Goal: Task Accomplishment & Management: Use online tool/utility

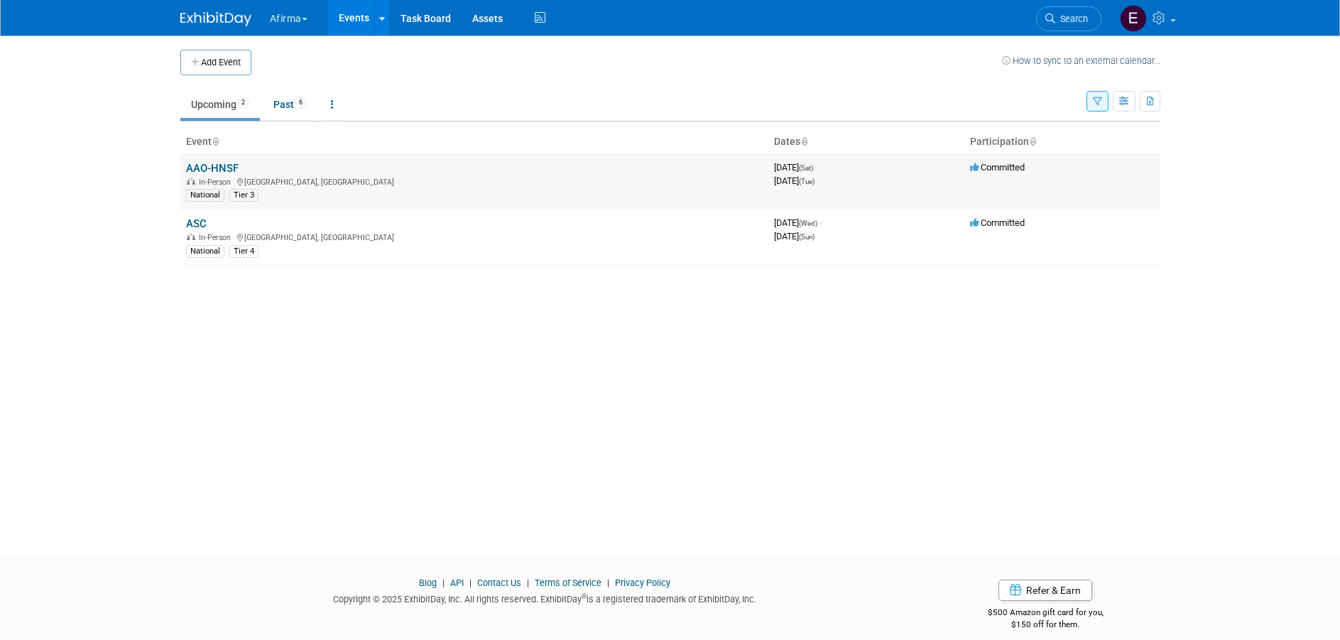
click at [224, 165] on link "AAO-HNSF" at bounding box center [212, 168] width 53 height 13
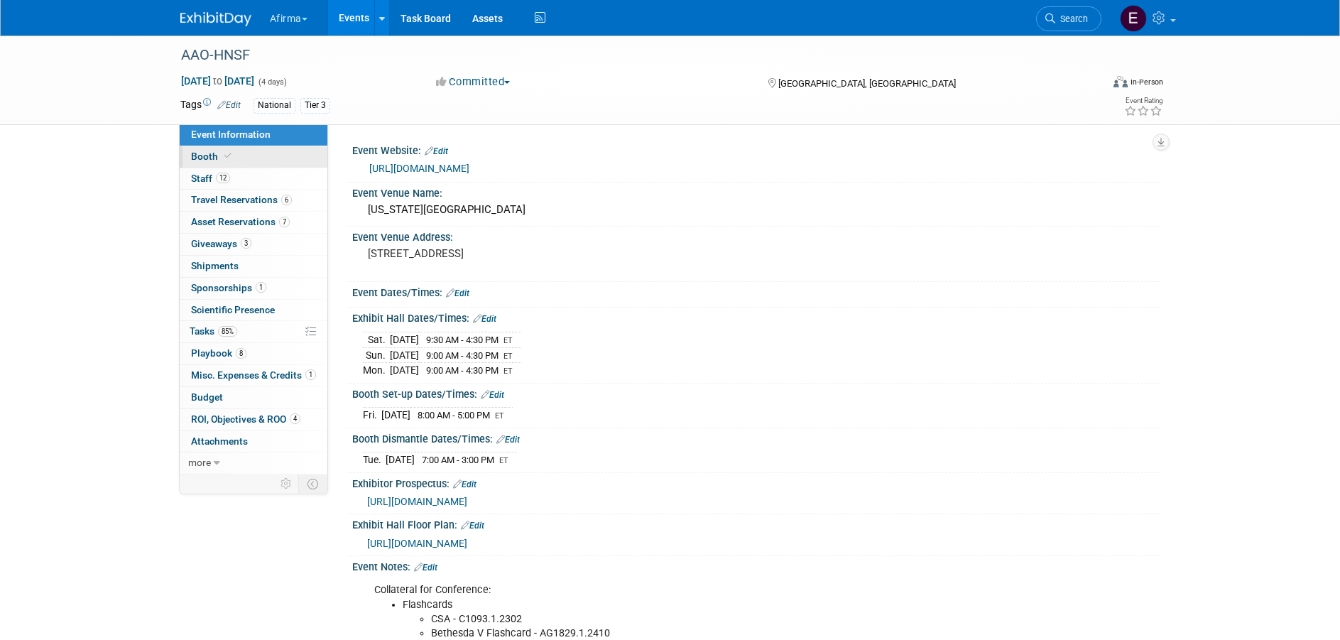
click at [251, 156] on link "Booth" at bounding box center [254, 156] width 148 height 21
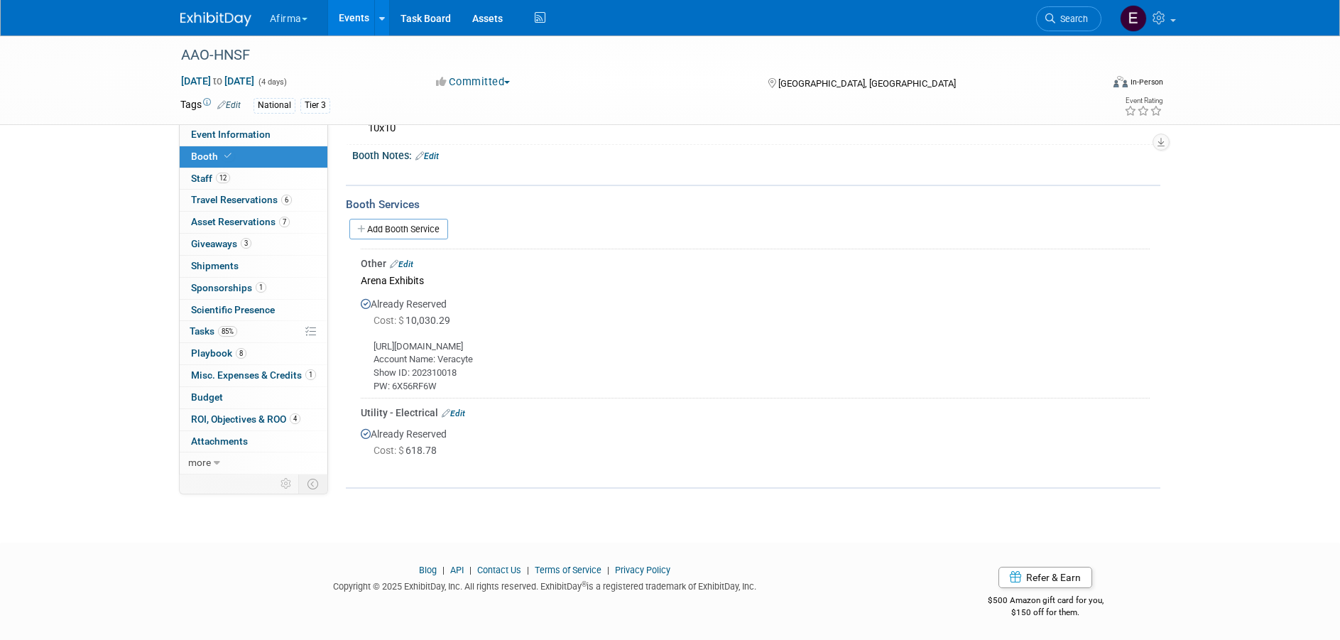
scroll to position [161, 0]
drag, startPoint x: 582, startPoint y: 344, endPoint x: 373, endPoint y: 345, distance: 209.5
click at [373, 345] on div "[URL][DOMAIN_NAME] Account Name: Veracyte Show ID: 202310018 PW: [SECURITY_DATA]" at bounding box center [755, 359] width 789 height 64
copy div "[URL][DOMAIN_NAME]"
drag, startPoint x: 445, startPoint y: 385, endPoint x: 393, endPoint y: 381, distance: 51.3
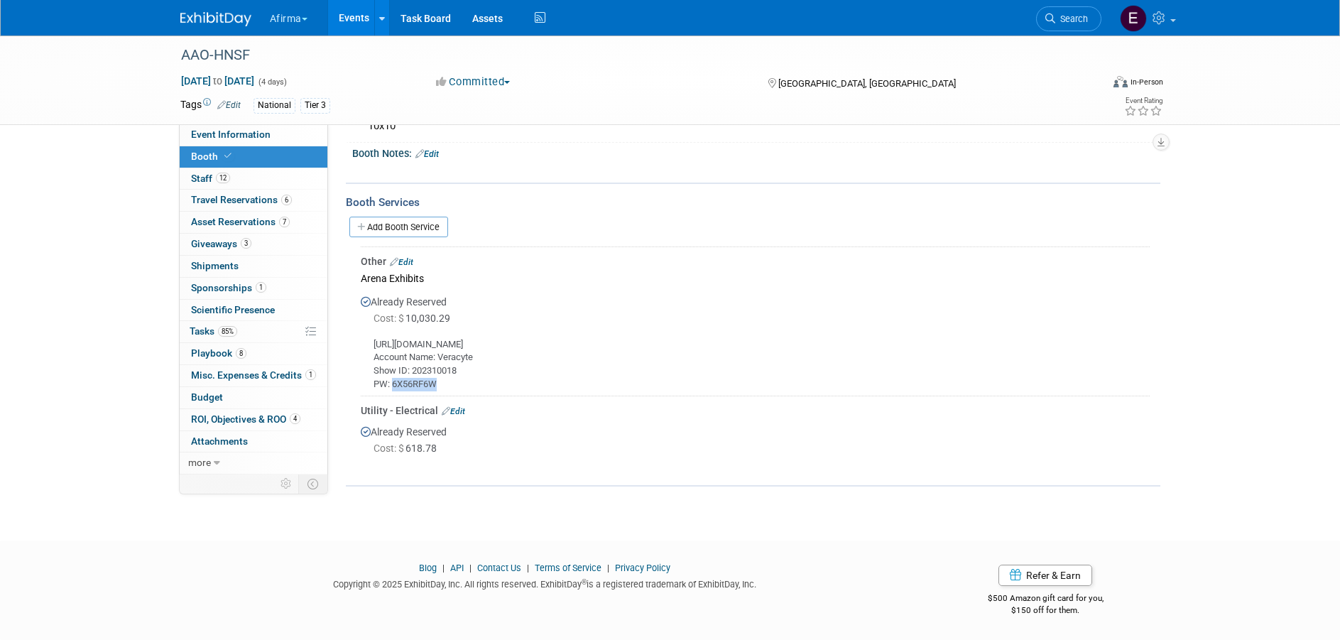
click at [393, 381] on div "[URL][DOMAIN_NAME] Account Name: Veracyte Show ID: 202310018 PW: [SECURITY_DATA]" at bounding box center [755, 359] width 789 height 64
copy div "6X56RF6W"
